Goal: Task Accomplishment & Management: Use online tool/utility

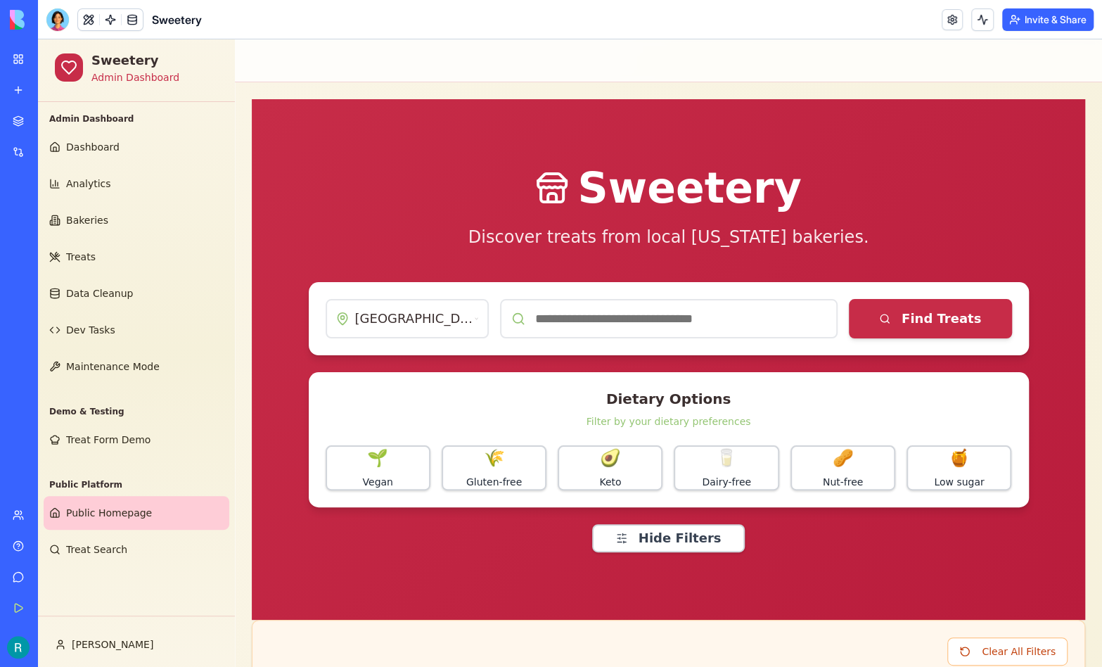
scroll to position [622, 0]
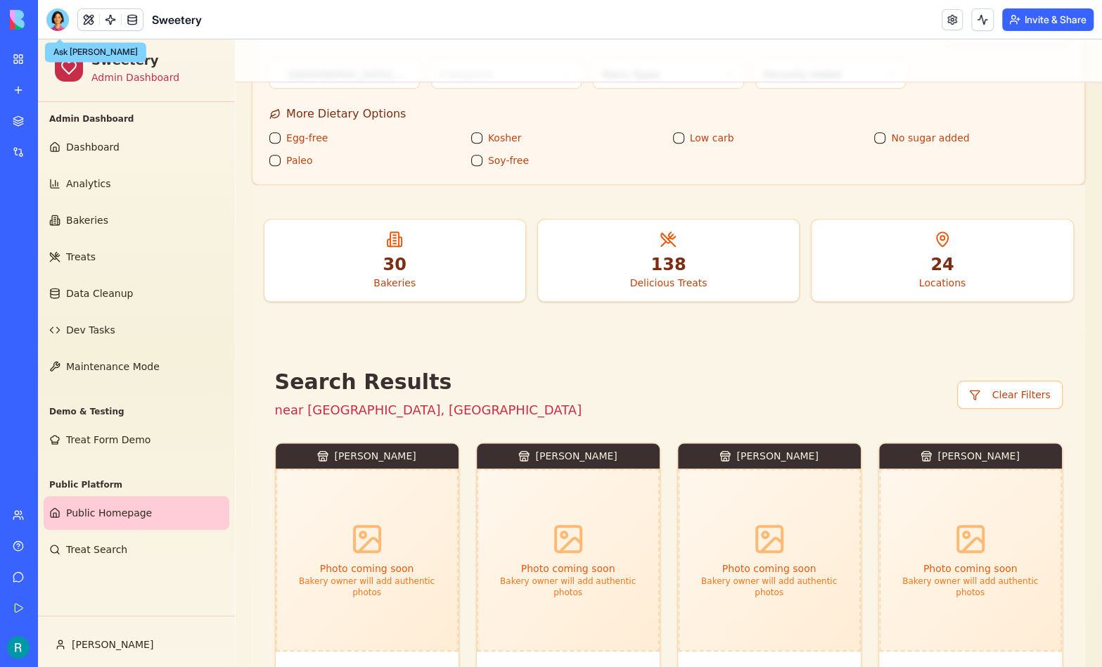
click at [56, 21] on div at bounding box center [57, 19] width 23 height 23
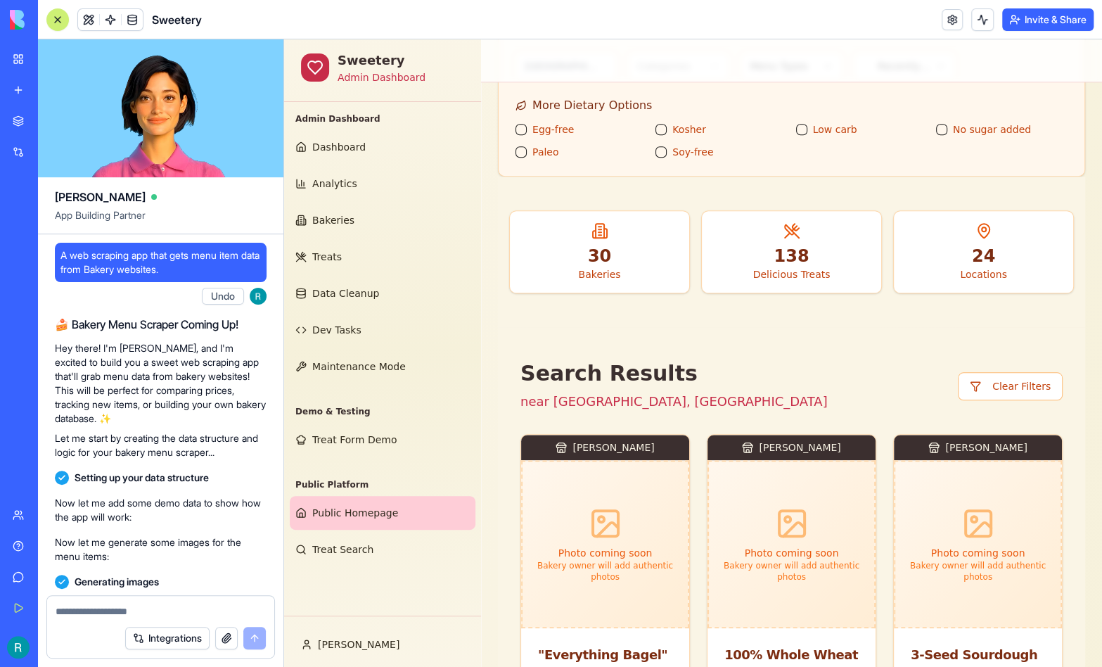
scroll to position [366479, 0]
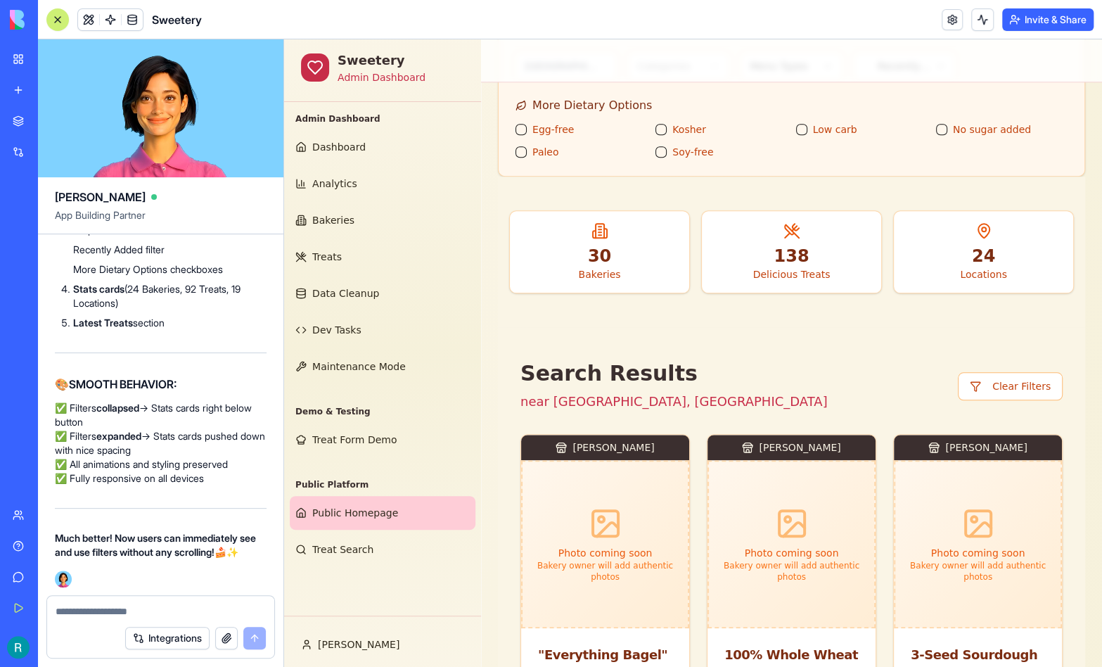
click at [130, 609] on textarea at bounding box center [161, 611] width 210 height 14
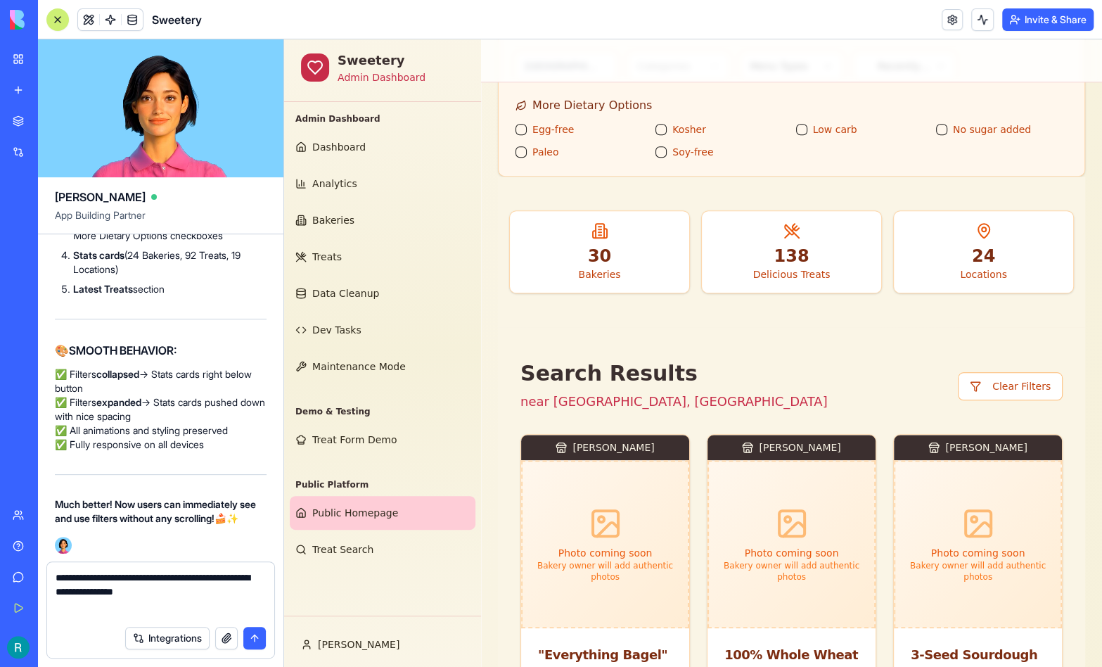
type textarea "**********"
click at [250, 637] on button "submit" at bounding box center [254, 638] width 23 height 23
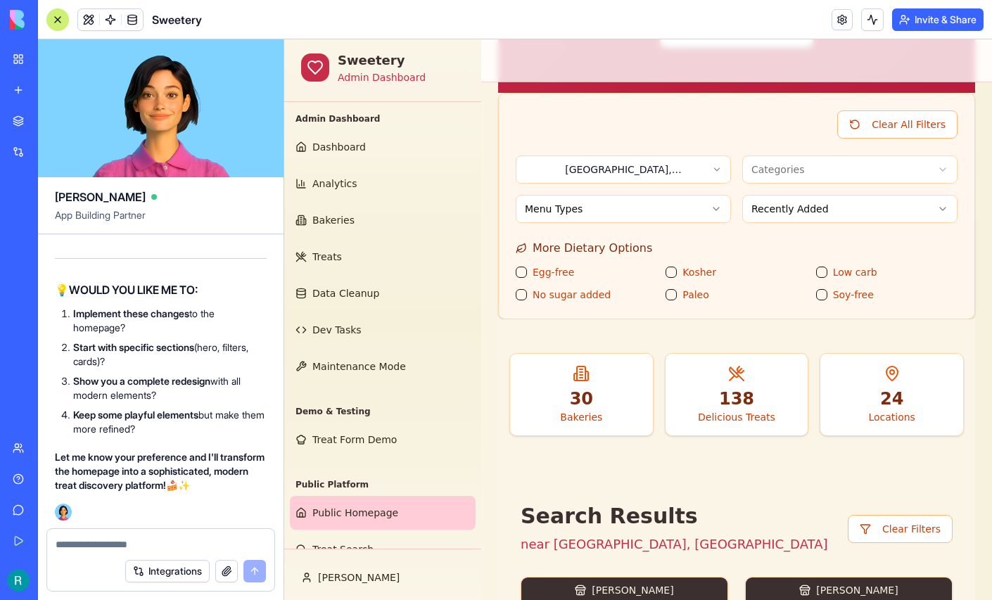
scroll to position [369587, 0]
click at [136, 531] on div at bounding box center [160, 540] width 227 height 23
click at [101, 543] on textarea at bounding box center [159, 544] width 207 height 14
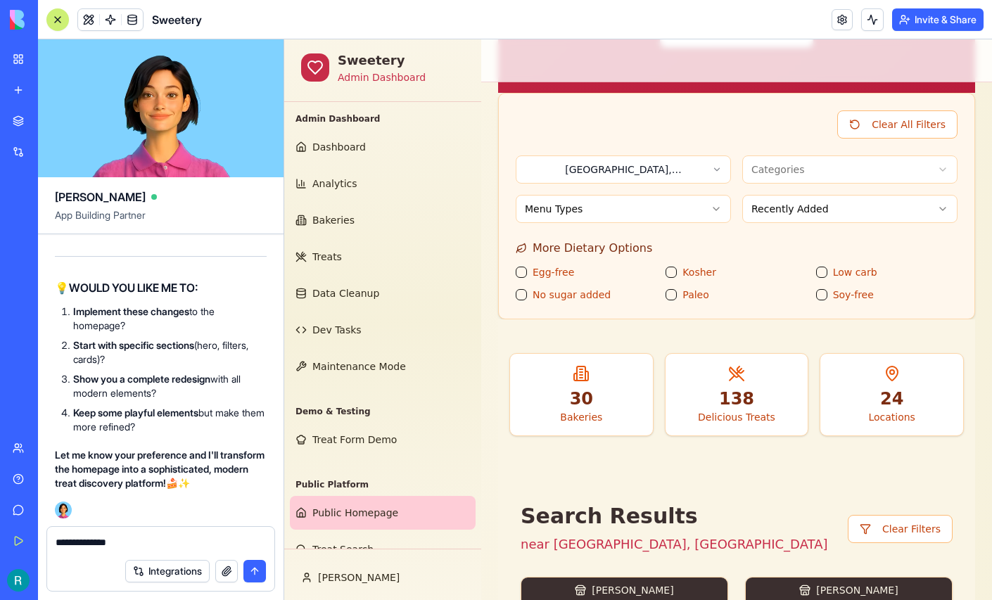
click at [59, 536] on textarea "**********" at bounding box center [159, 543] width 207 height 16
click at [204, 535] on textarea "**********" at bounding box center [159, 543] width 207 height 16
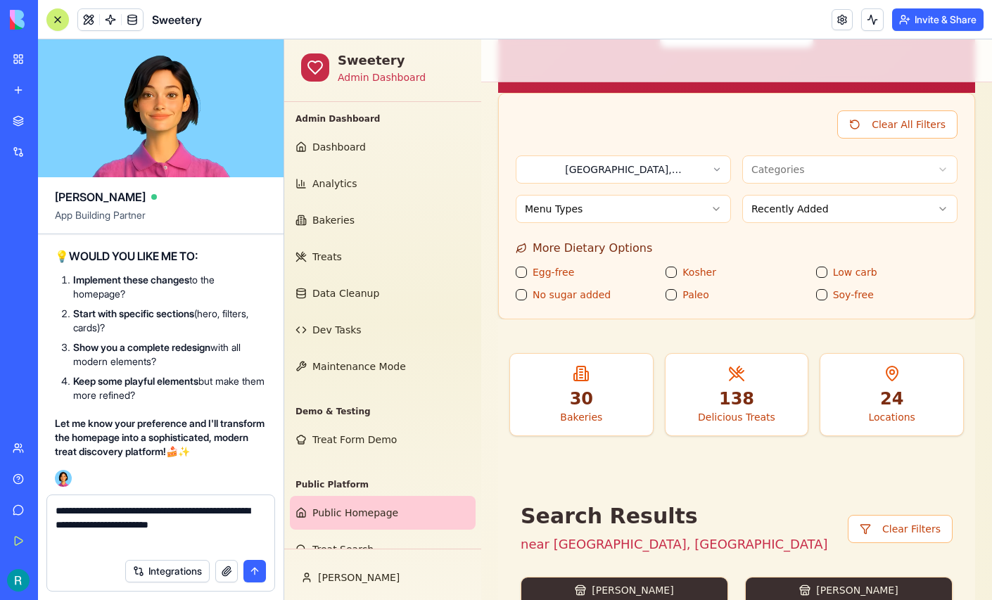
scroll to position [369621, 0]
type textarea "**********"
click at [249, 560] on button "submit" at bounding box center [254, 571] width 23 height 23
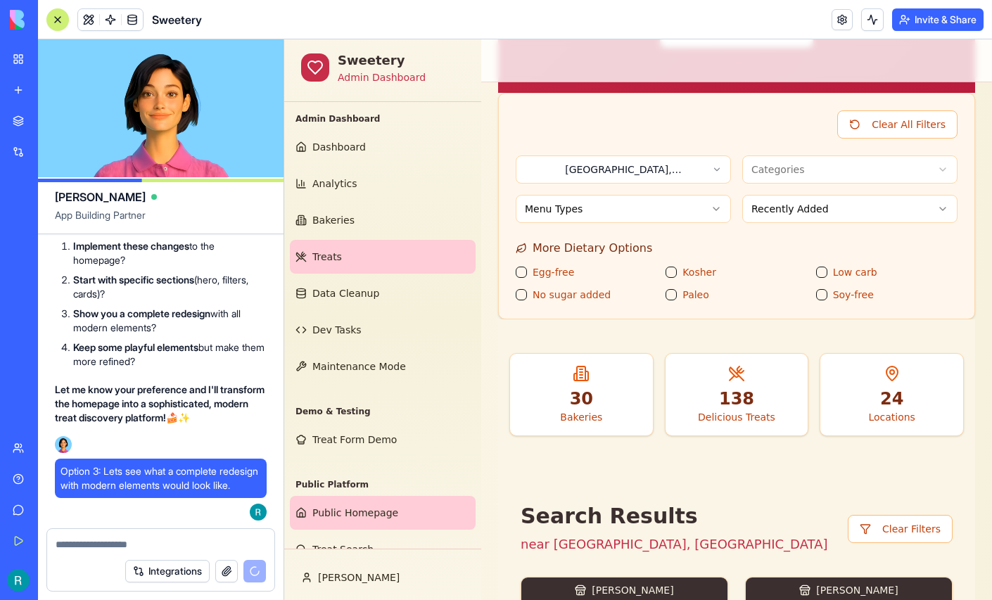
scroll to position [100, 0]
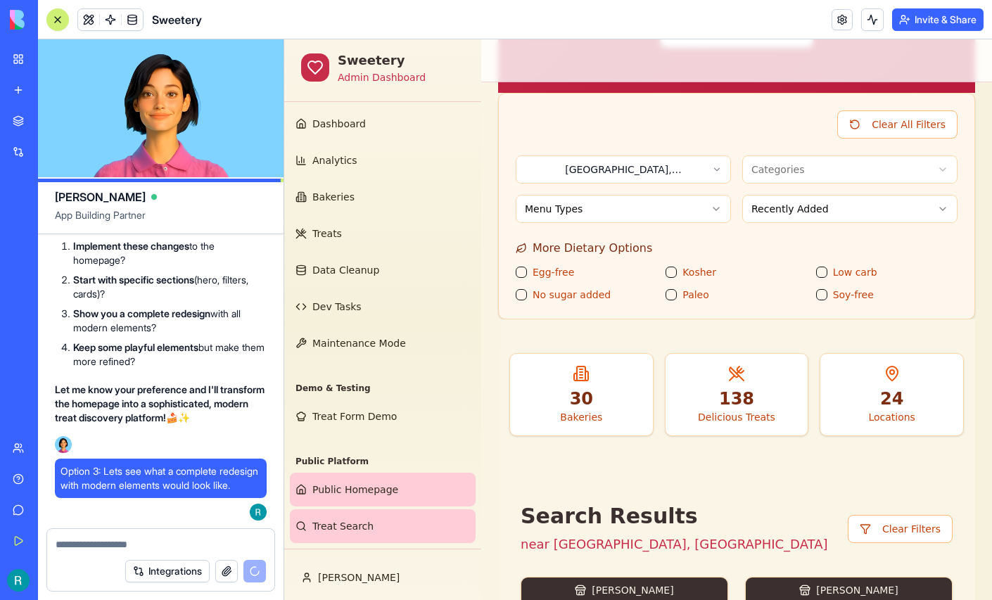
click at [336, 519] on span "Treat Search" at bounding box center [342, 526] width 61 height 14
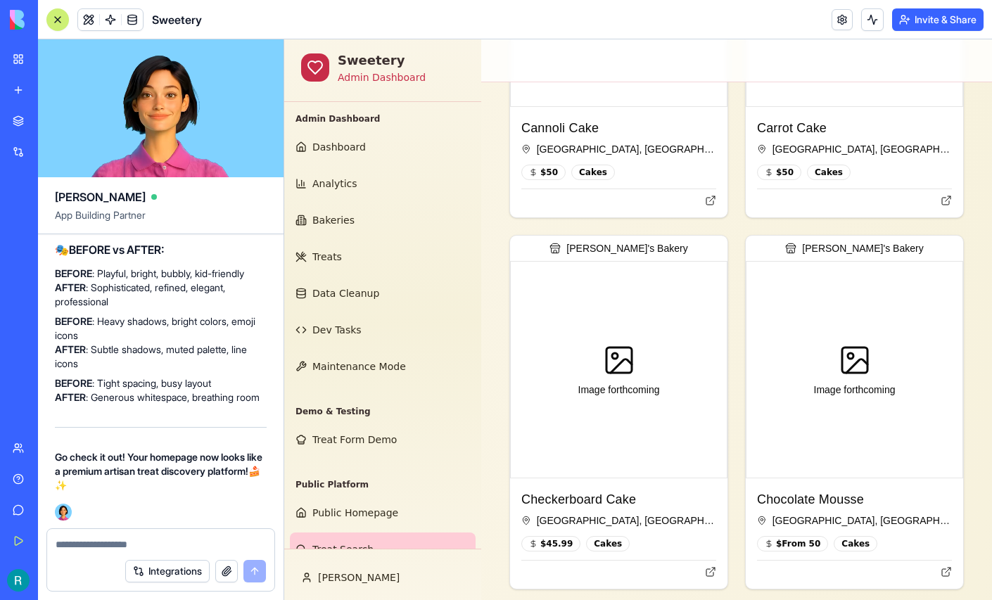
scroll to position [100, 0]
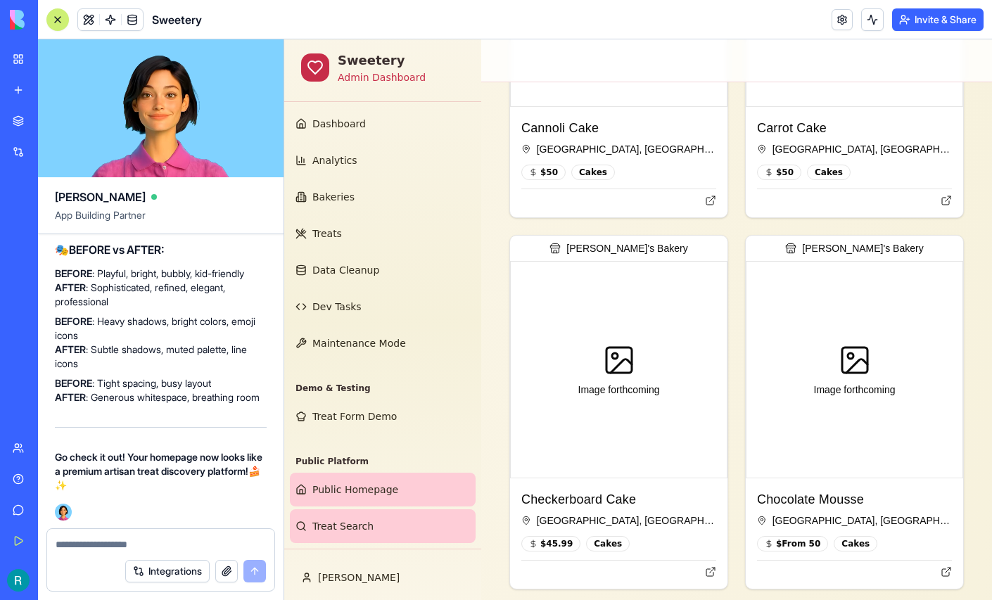
click at [364, 483] on span "Public Homepage" at bounding box center [355, 490] width 86 height 14
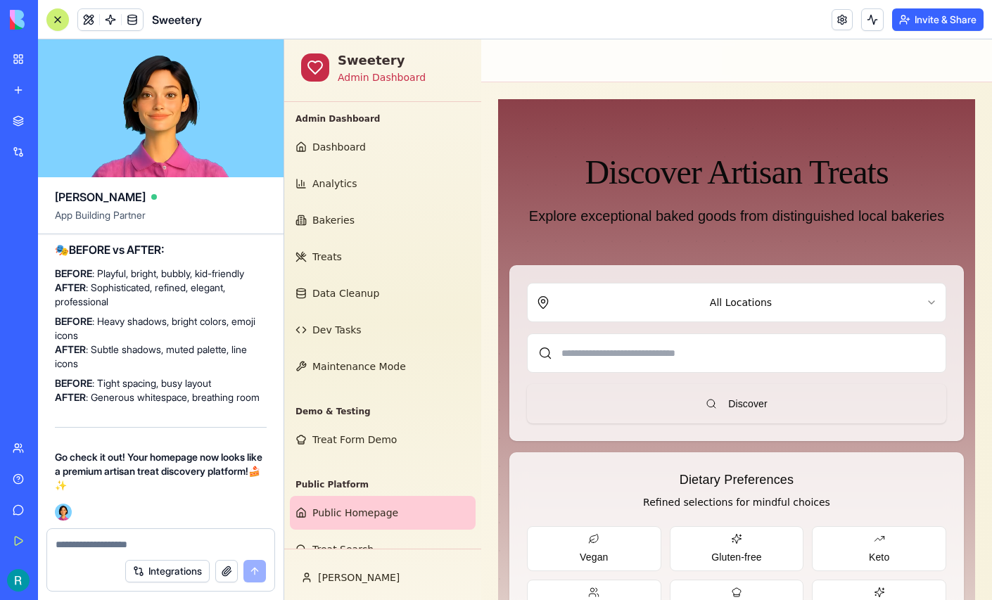
click at [62, 23] on div at bounding box center [57, 19] width 11 height 11
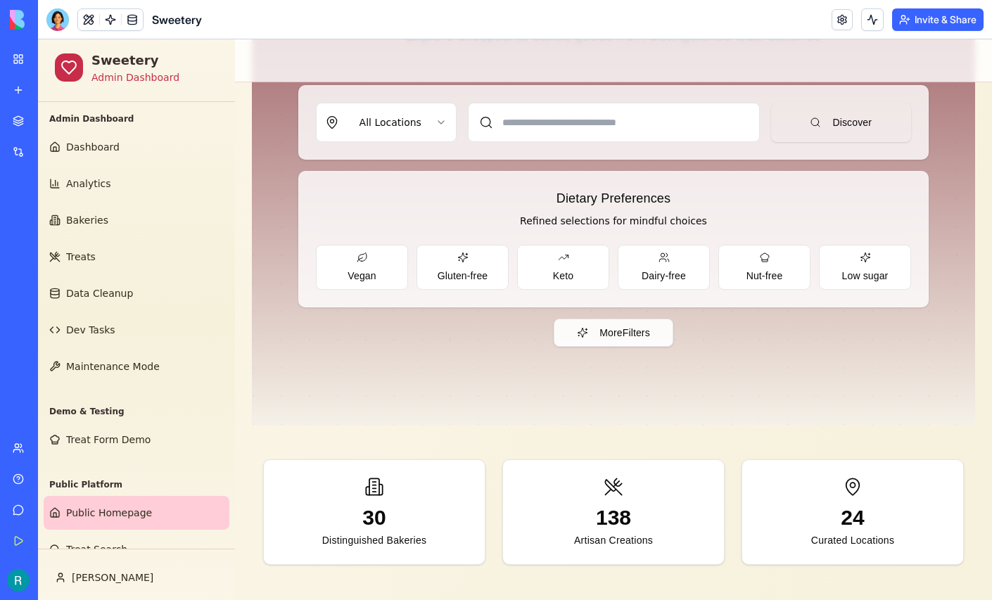
scroll to position [212, 0]
click at [521, 346] on div "More Filters" at bounding box center [613, 332] width 630 height 28
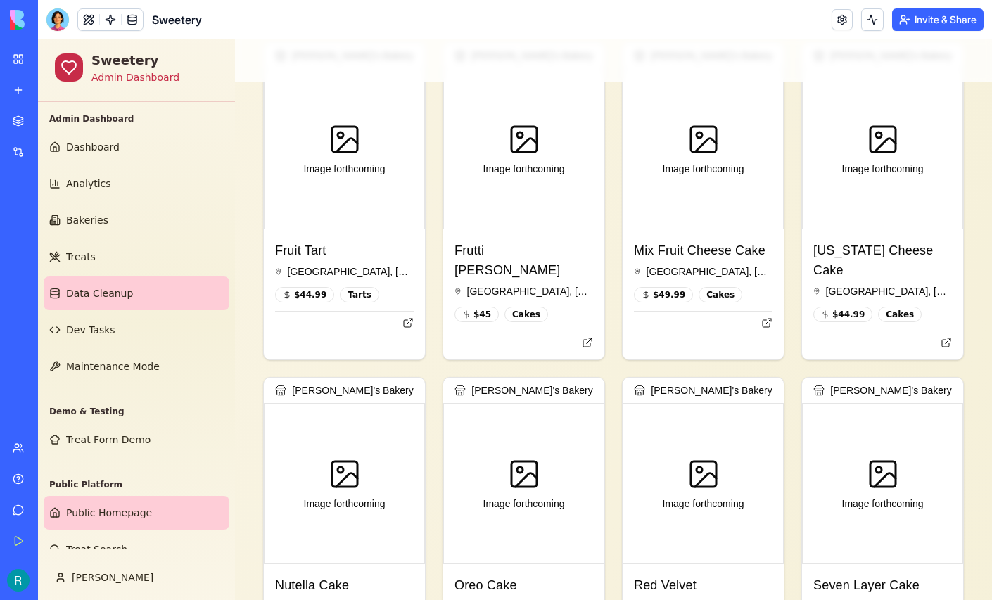
scroll to position [100, 0]
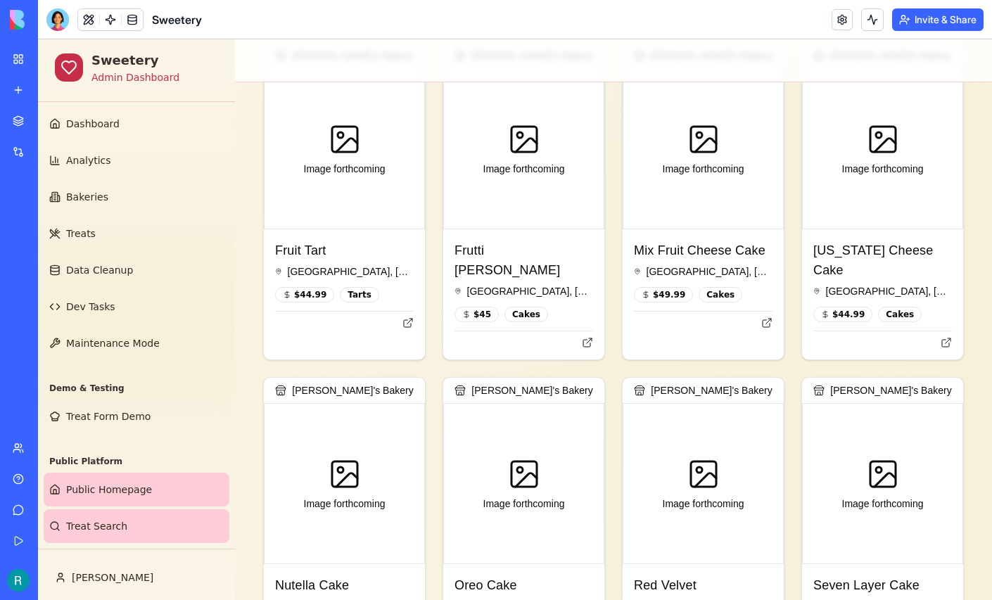
click at [94, 519] on span "Treat Search" at bounding box center [96, 526] width 61 height 14
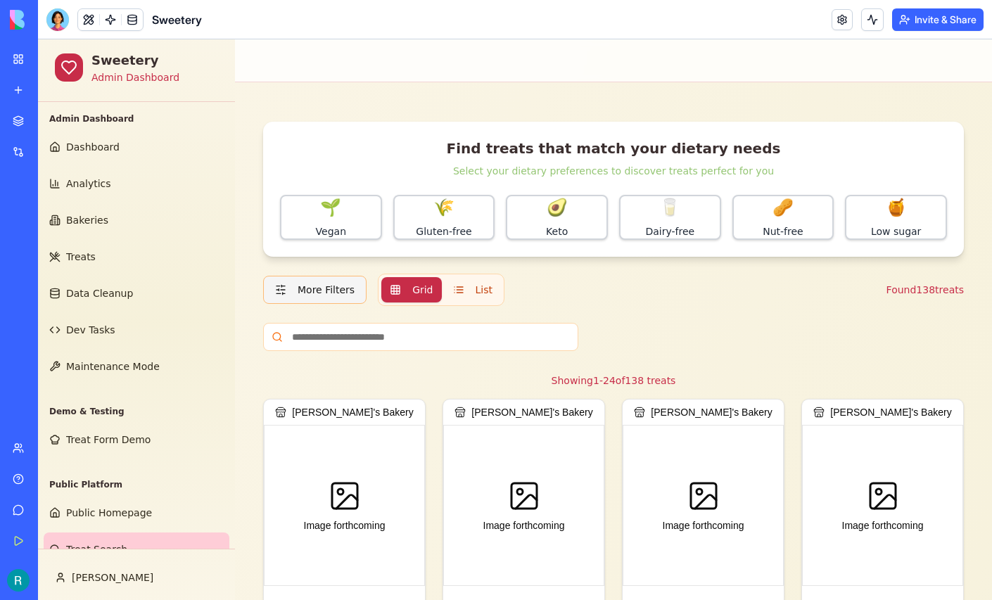
click at [350, 304] on button "More Filters" at bounding box center [314, 290] width 103 height 28
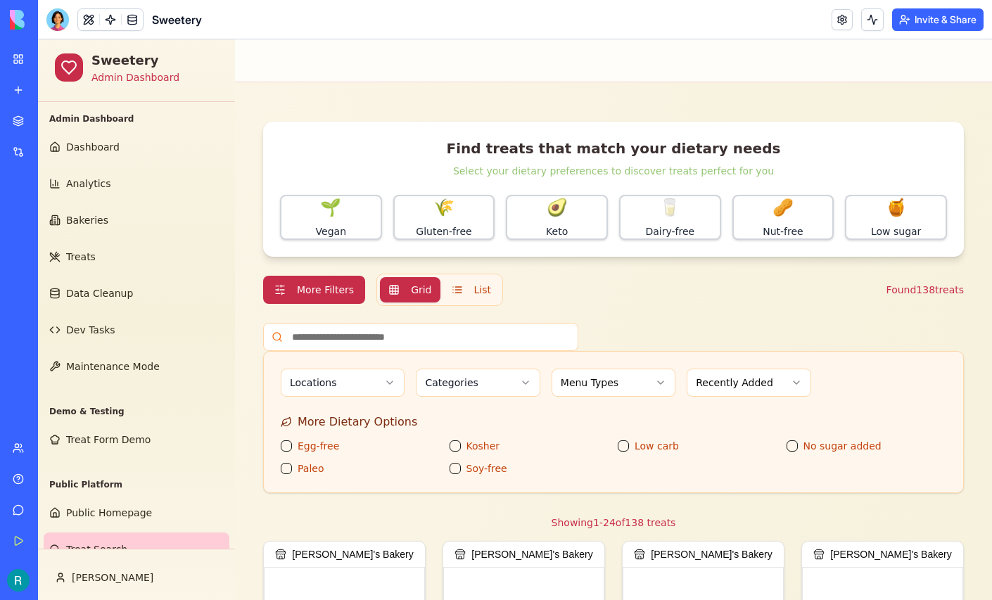
click at [350, 304] on button "More Filters" at bounding box center [314, 290] width 102 height 28
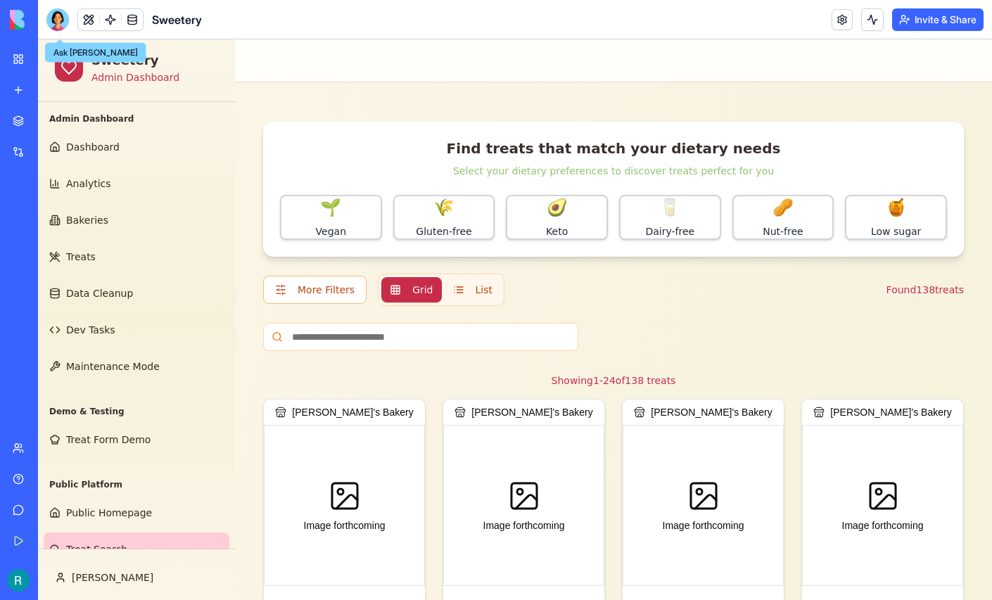
click at [58, 27] on div at bounding box center [57, 19] width 23 height 23
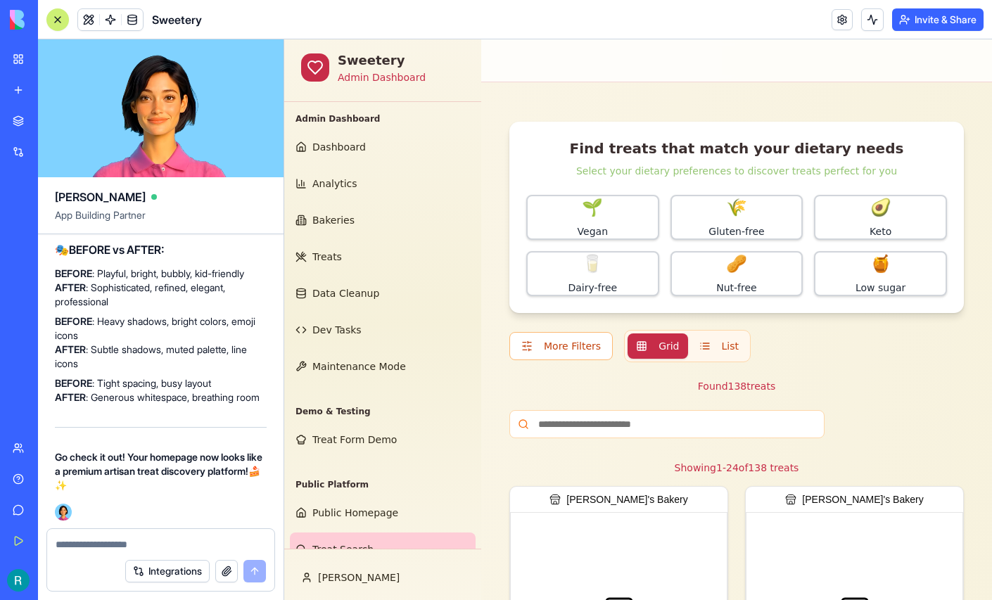
scroll to position [100, 0]
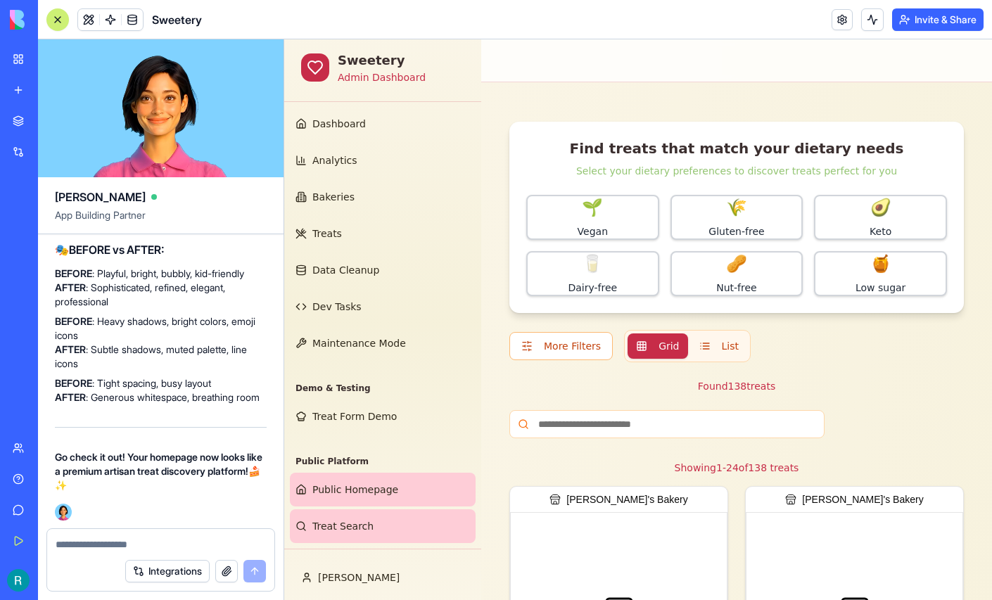
click at [344, 483] on span "Public Homepage" at bounding box center [355, 490] width 86 height 14
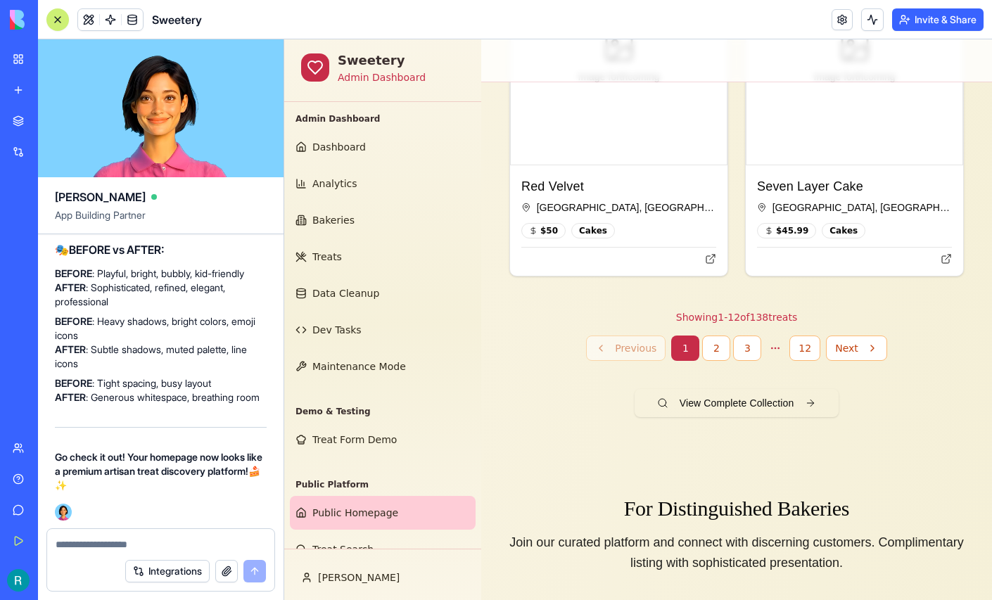
scroll to position [2931, 0]
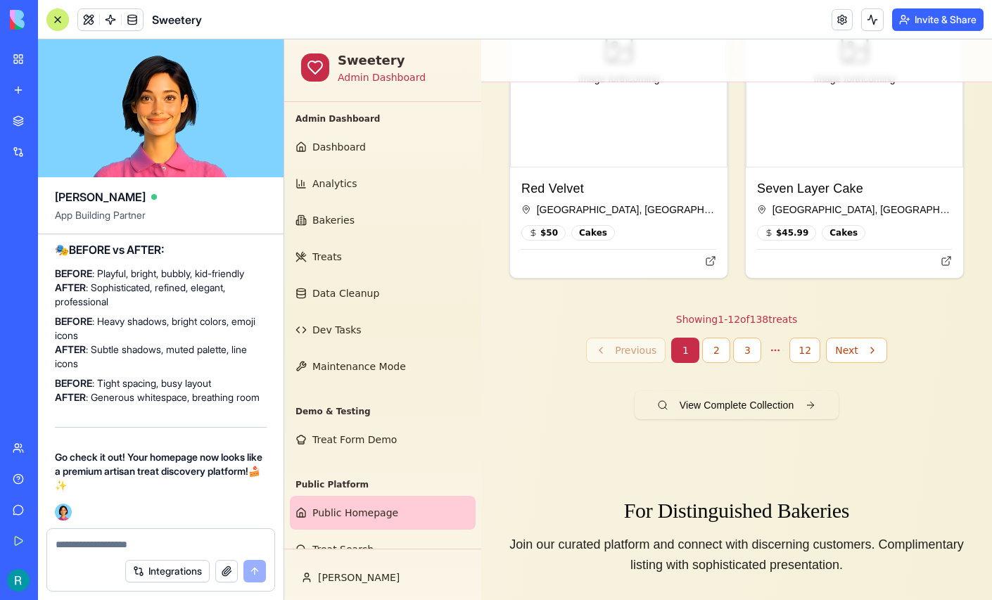
click at [60, 25] on div at bounding box center [57, 19] width 11 height 11
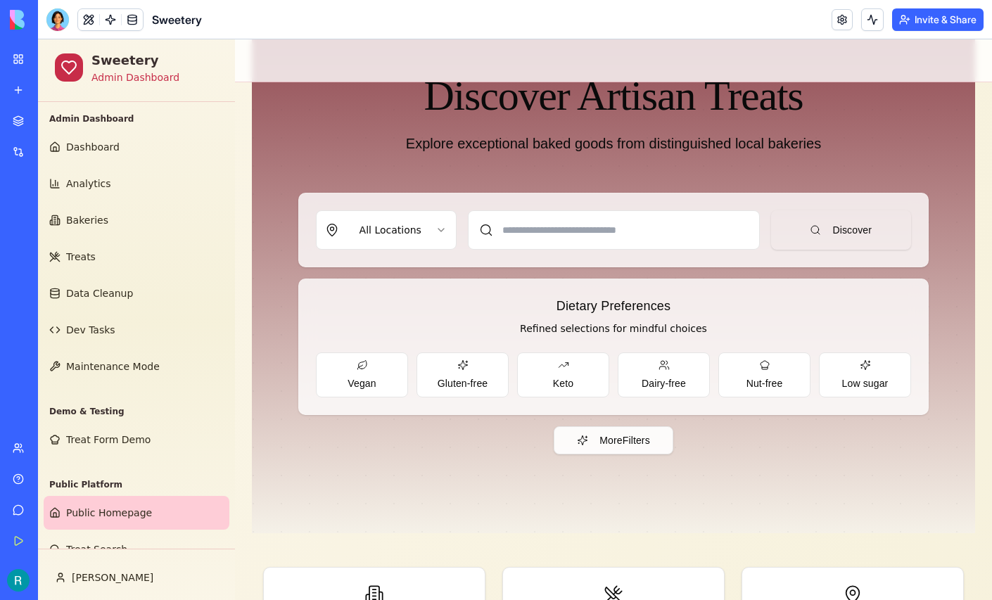
scroll to position [0, 0]
